Goal: Information Seeking & Learning: Check status

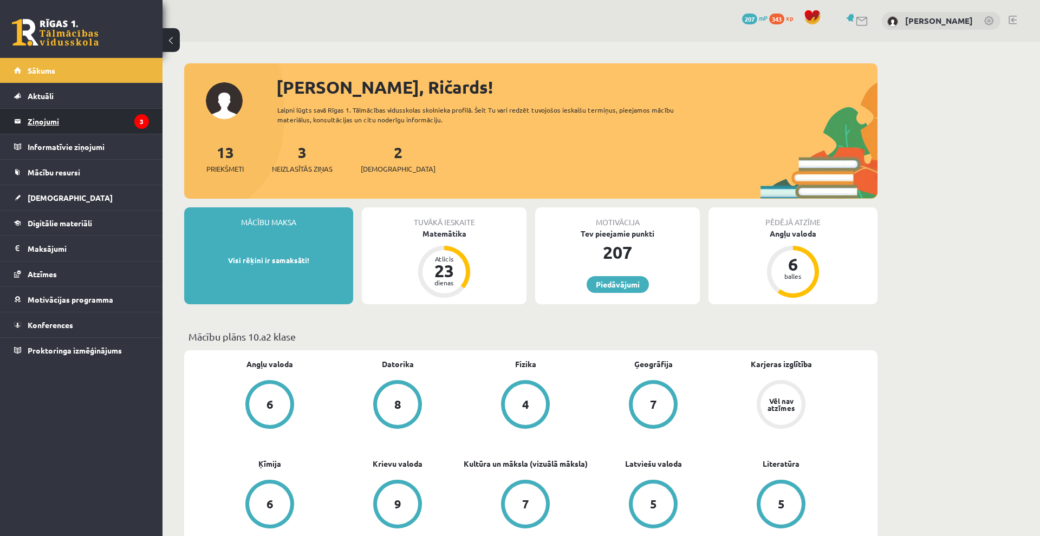
click at [54, 119] on legend "Ziņojumi 3" at bounding box center [88, 121] width 121 height 25
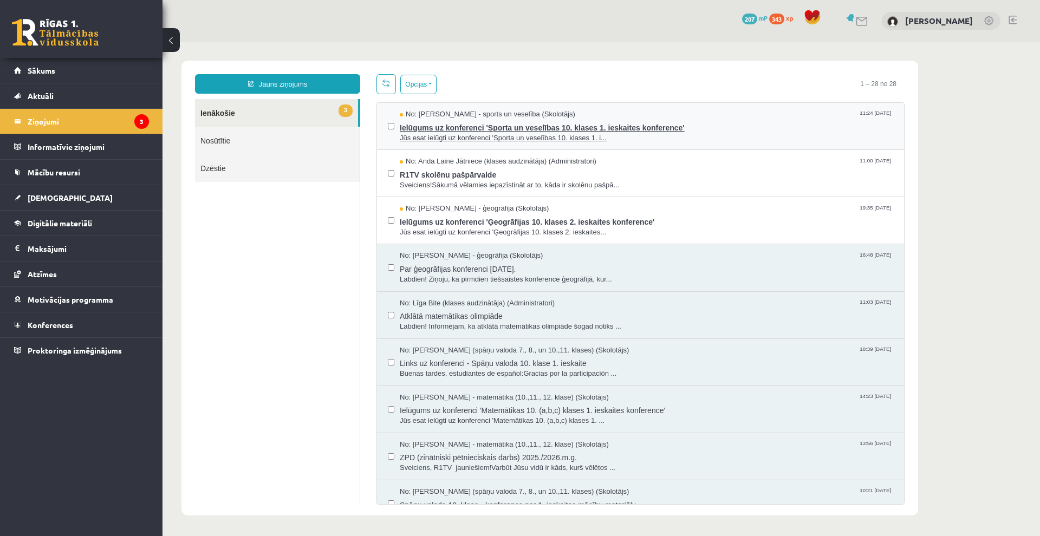
click at [414, 132] on span "Ielūgums uz konferenci 'Sporta un veselības 10. klases 1. ieskaites konference'" at bounding box center [646, 127] width 493 height 14
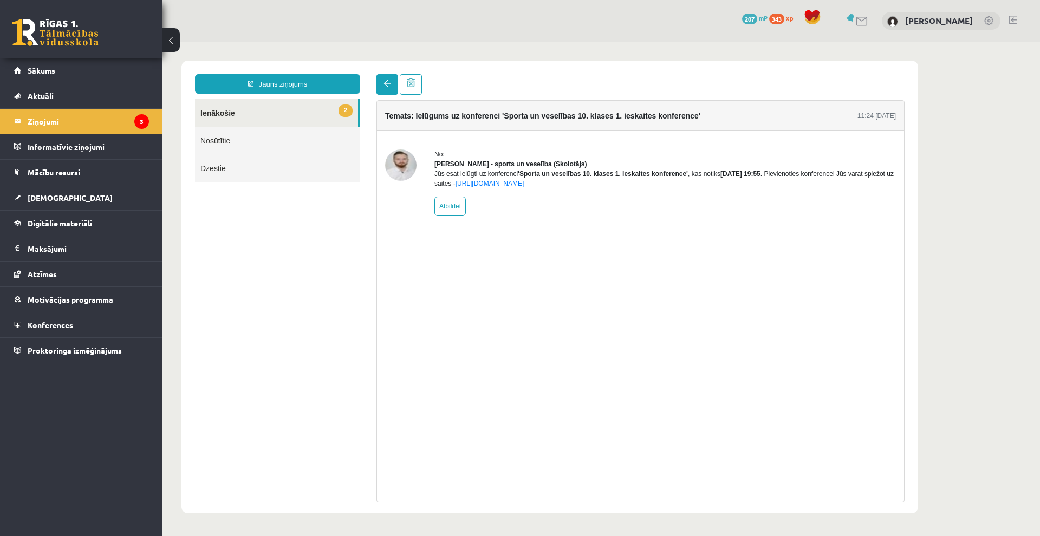
click at [385, 79] on link at bounding box center [387, 84] width 22 height 21
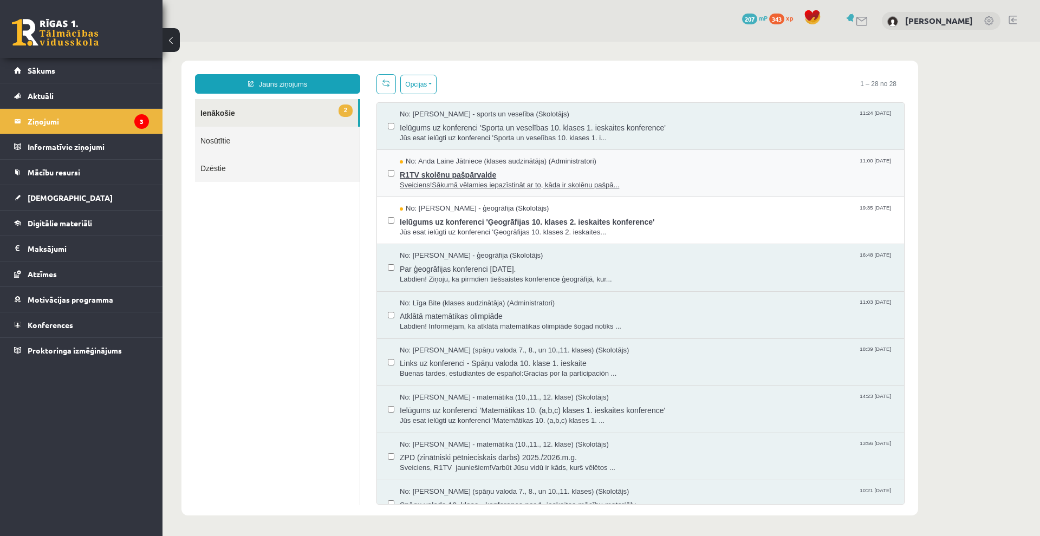
click at [438, 171] on span "R1TV skolēnu pašpārvalde" at bounding box center [646, 174] width 493 height 14
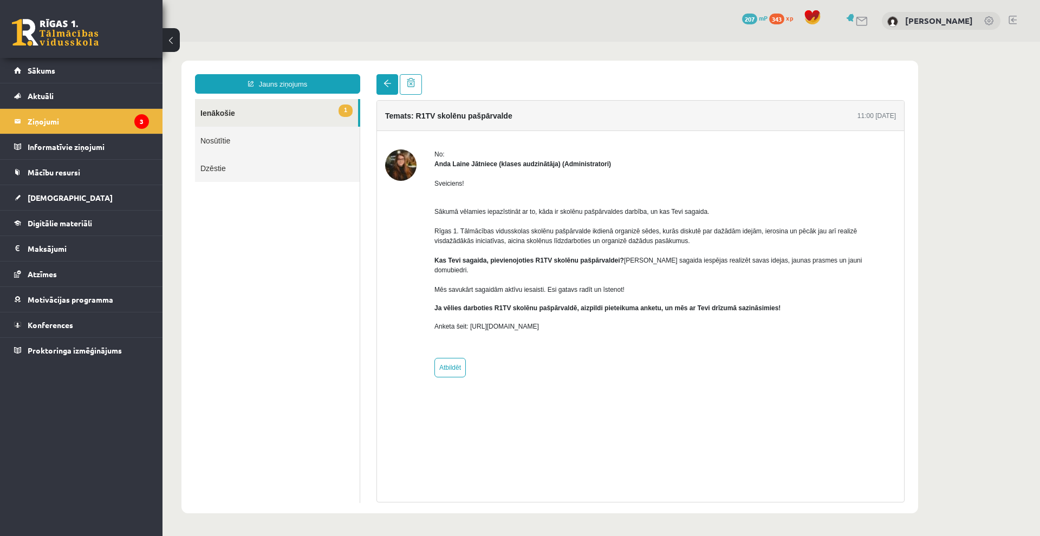
click at [386, 84] on span at bounding box center [388, 84] width 8 height 8
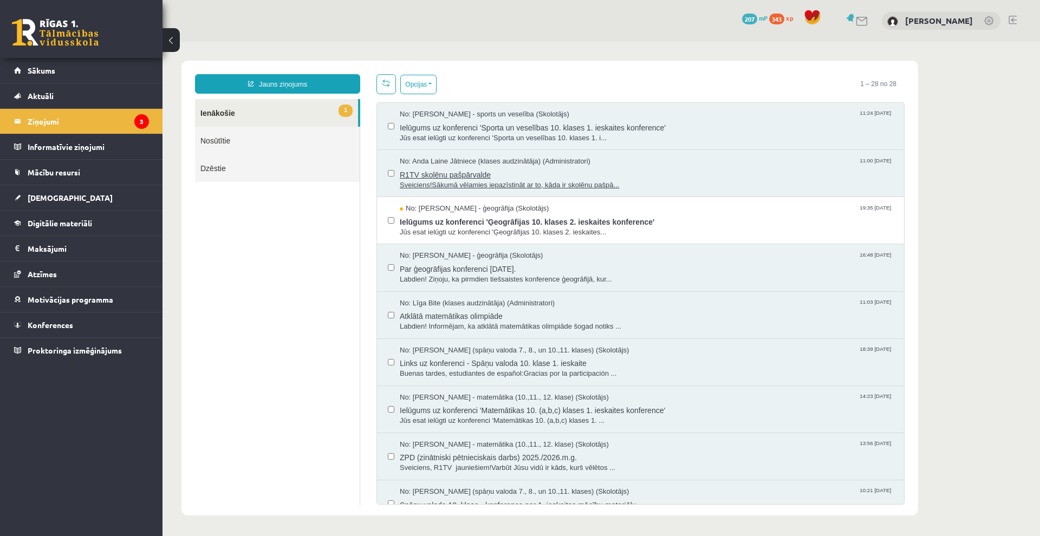
click at [458, 183] on span "Sveiciens!Sākumā vēlamies iepazīstināt ar to, kāda ir skolēnu pašpā..." at bounding box center [646, 185] width 493 height 10
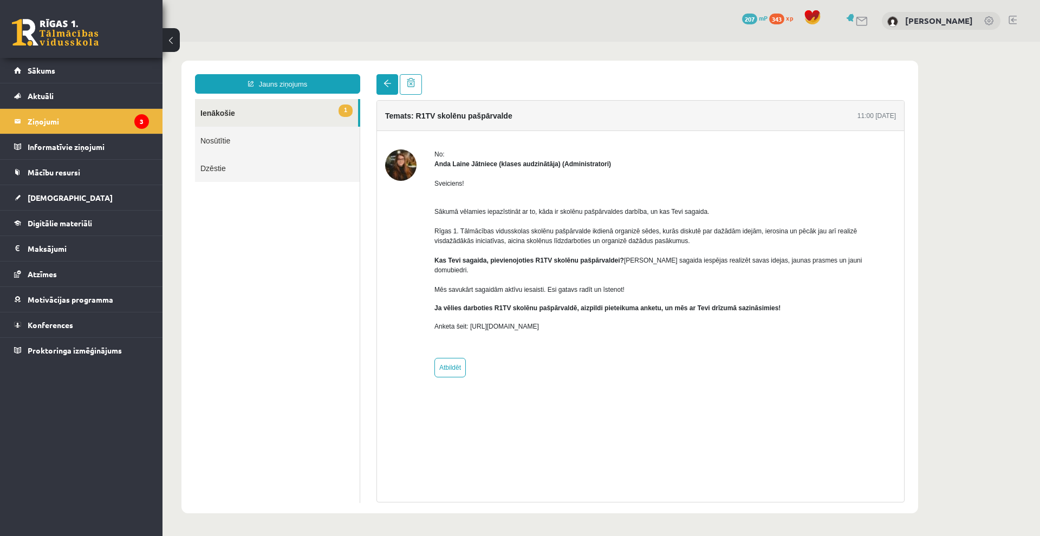
click at [385, 88] on link at bounding box center [387, 84] width 22 height 21
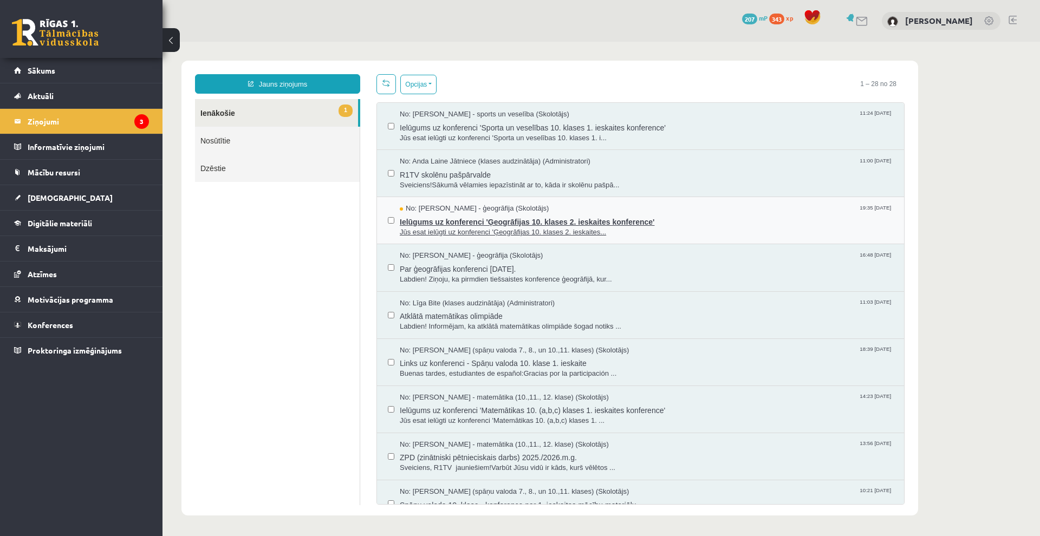
click at [450, 210] on span "No: Toms Krūmiņš - ģeogrāfija (Skolotājs)" at bounding box center [474, 209] width 149 height 10
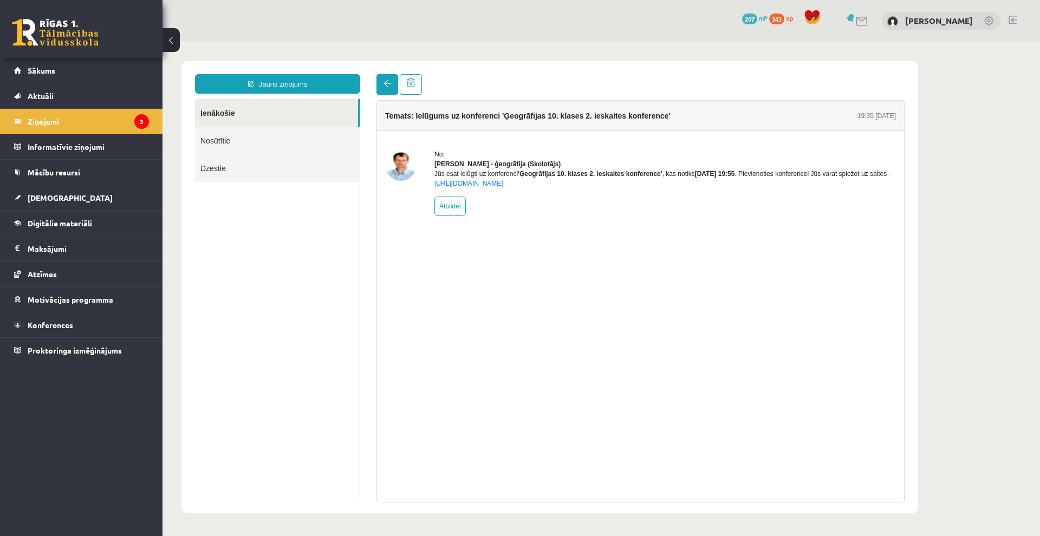
click at [392, 89] on link at bounding box center [387, 84] width 22 height 21
click at [387, 75] on link at bounding box center [387, 84] width 22 height 21
click at [386, 80] on link at bounding box center [387, 84] width 22 height 21
click at [386, 86] on span at bounding box center [388, 84] width 8 height 8
click at [388, 82] on span at bounding box center [388, 84] width 8 height 8
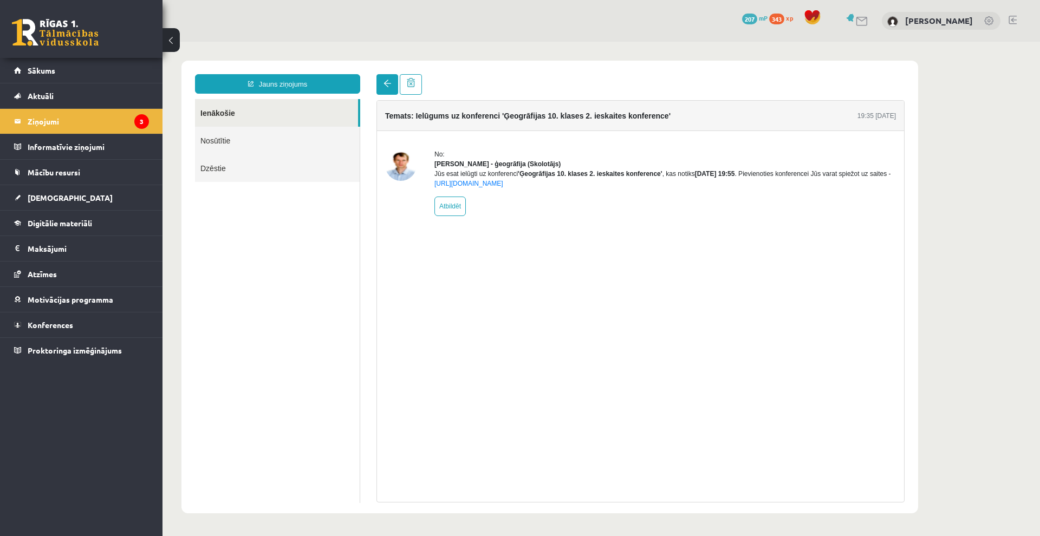
click at [387, 85] on span at bounding box center [388, 84] width 8 height 8
click at [388, 82] on span at bounding box center [388, 84] width 8 height 8
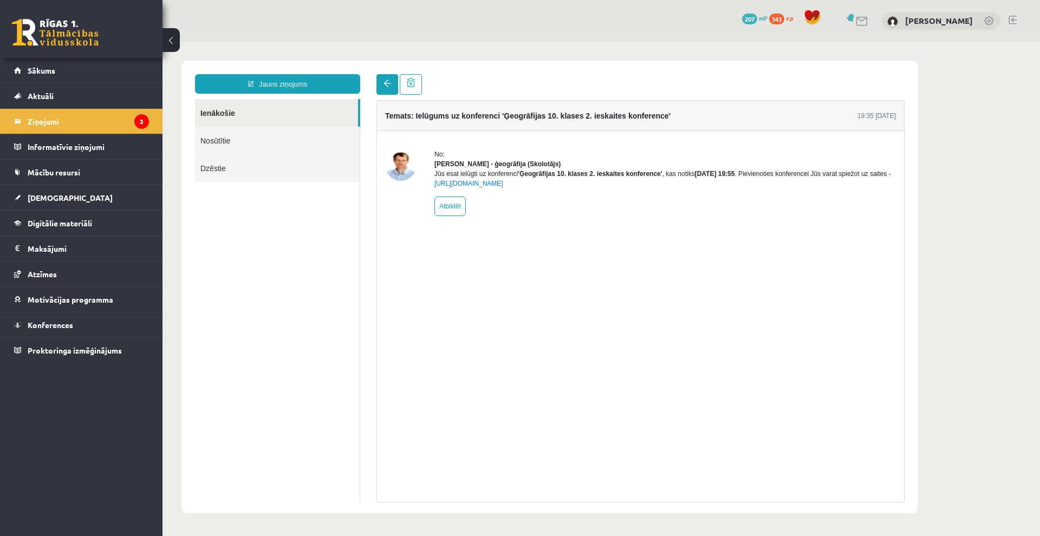
click at [388, 82] on span at bounding box center [388, 84] width 8 height 8
click at [392, 82] on link at bounding box center [387, 84] width 22 height 21
click at [396, 83] on link at bounding box center [387, 84] width 22 height 21
click at [69, 37] on link at bounding box center [55, 32] width 87 height 27
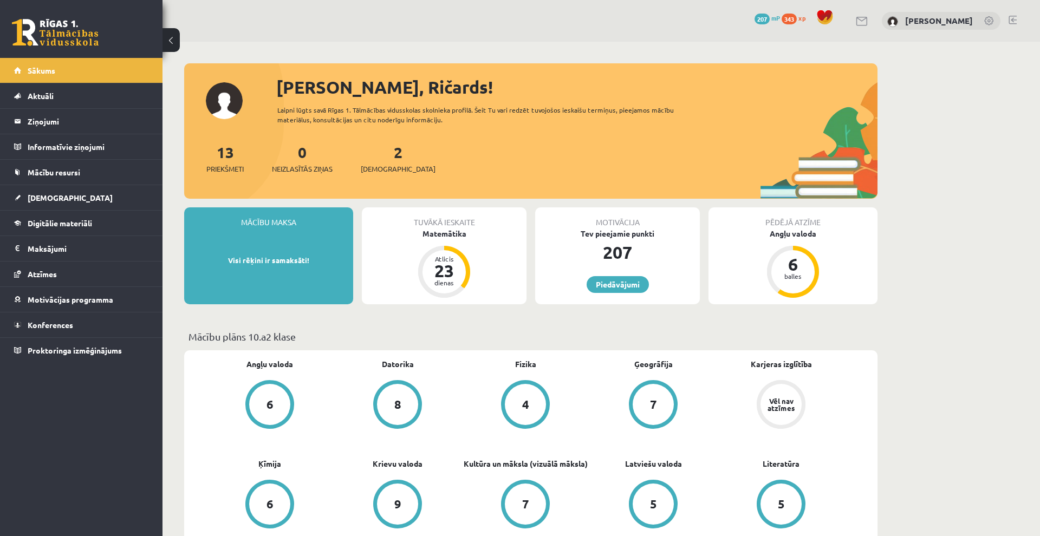
click at [372, 163] on div "2 Ieskaites" at bounding box center [398, 158] width 75 height 34
click at [374, 164] on span "[DEMOGRAPHIC_DATA]" at bounding box center [398, 169] width 75 height 11
